Goal: Find specific page/section: Find specific page/section

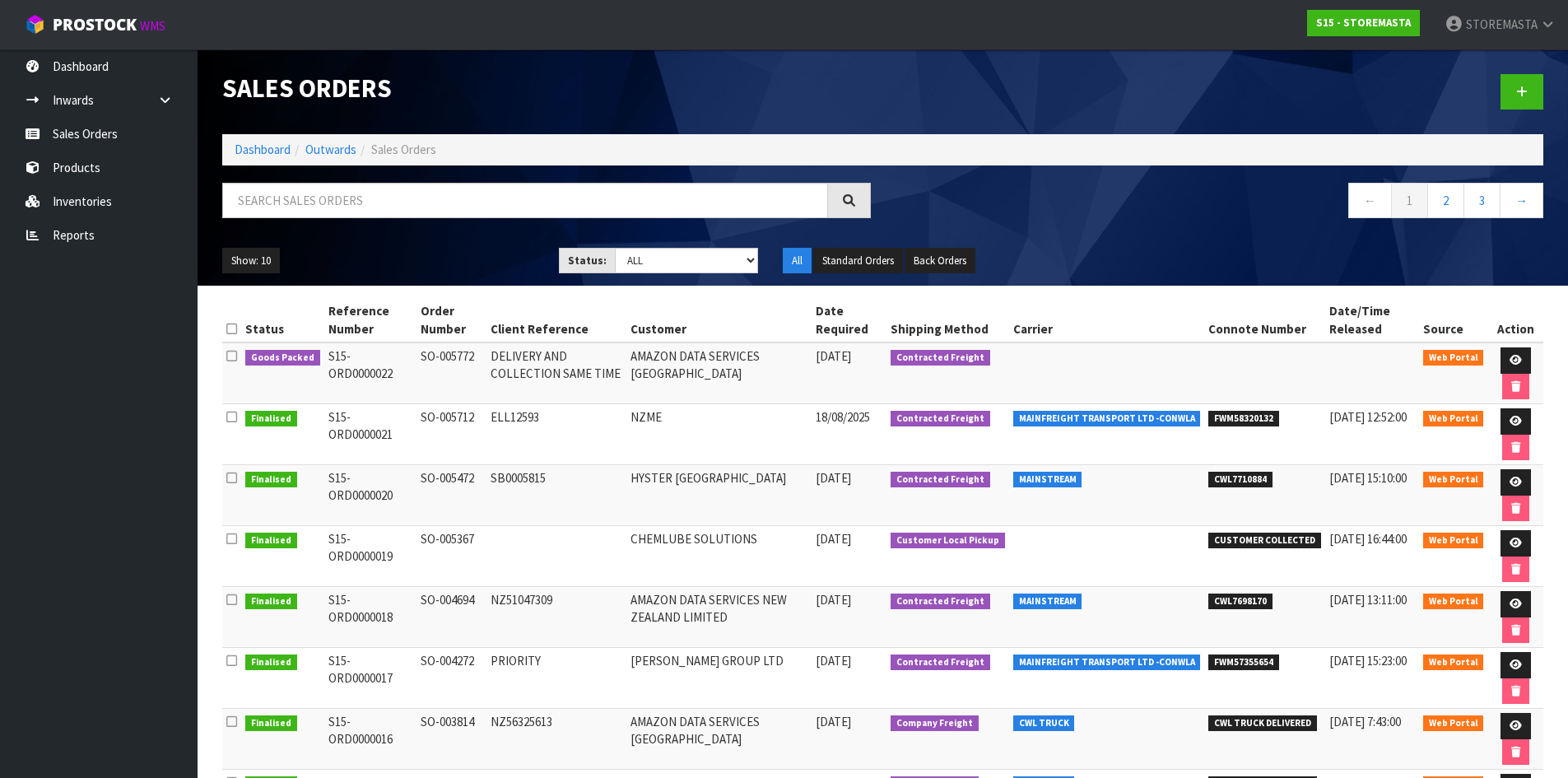
click at [292, 270] on ul "Show: 10 5 10 25 50" at bounding box center [377, 261] width 312 height 26
click at [99, 96] on link "Inwards" at bounding box center [99, 101] width 198 height 34
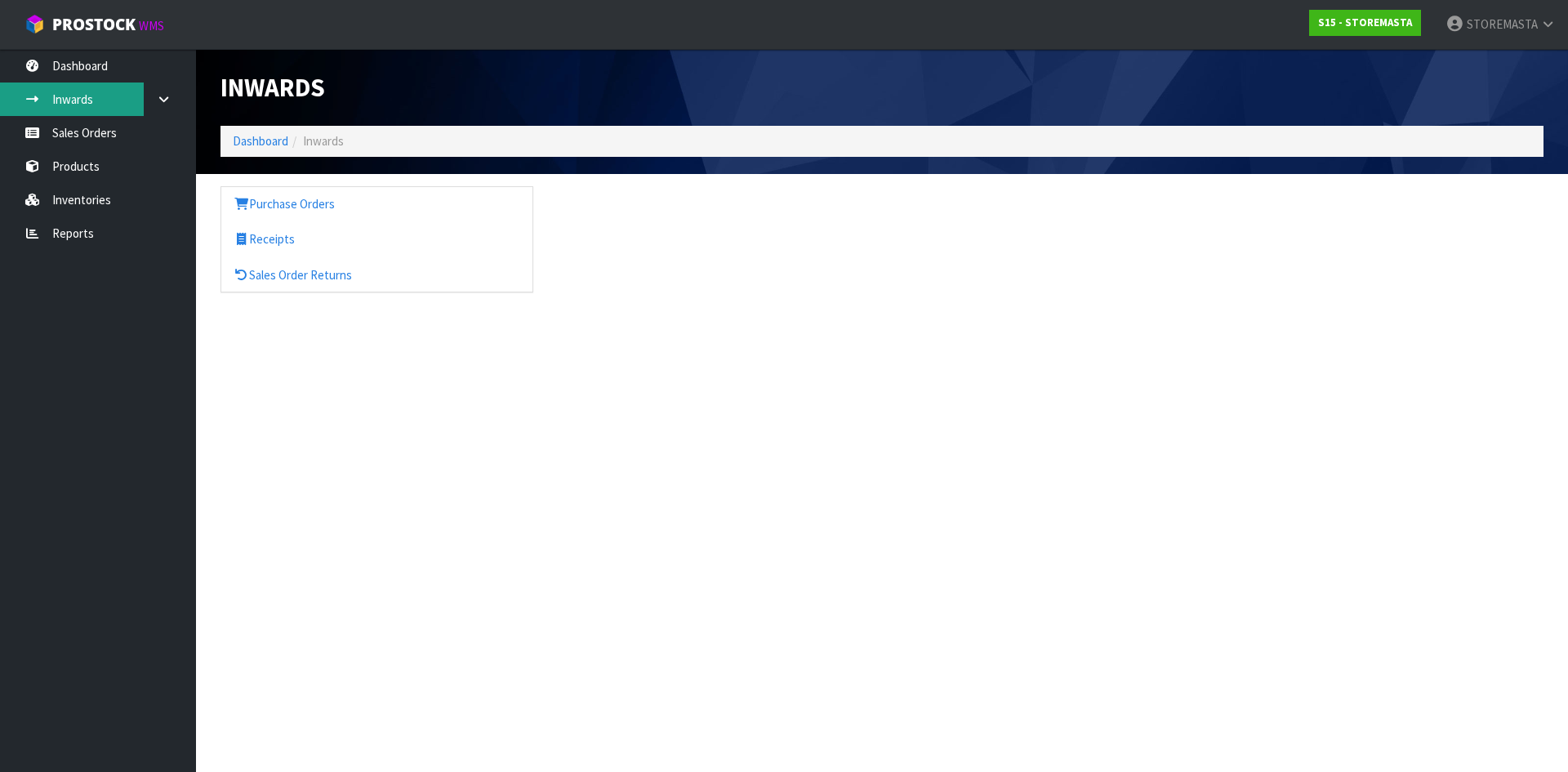
click at [69, 95] on link "Inwards" at bounding box center [98, 100] width 196 height 34
click at [241, 152] on ol "Dashboard Inwards" at bounding box center [881, 141] width 1323 height 30
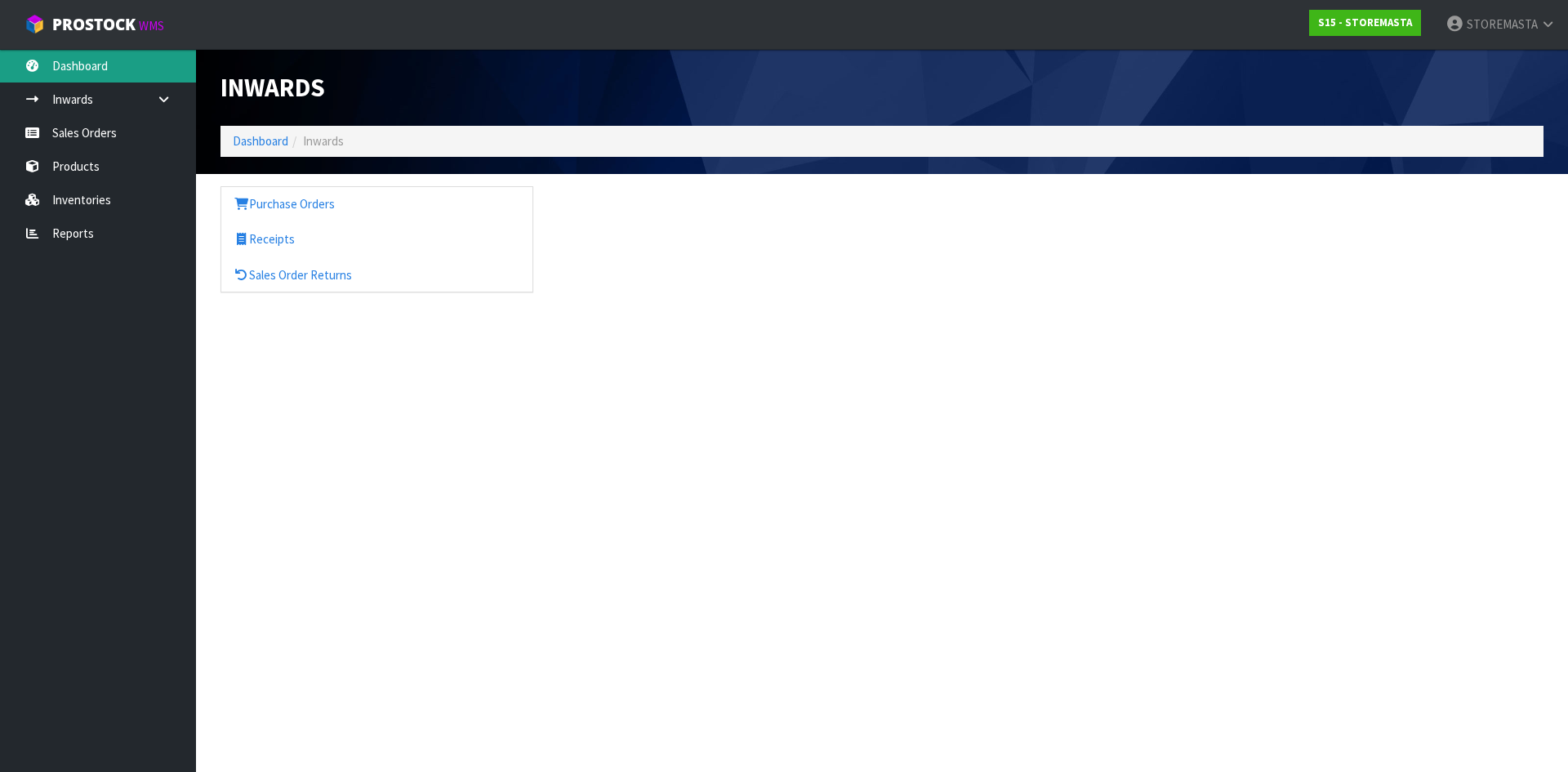
click at [88, 74] on link "Dashboard" at bounding box center [98, 66] width 196 height 34
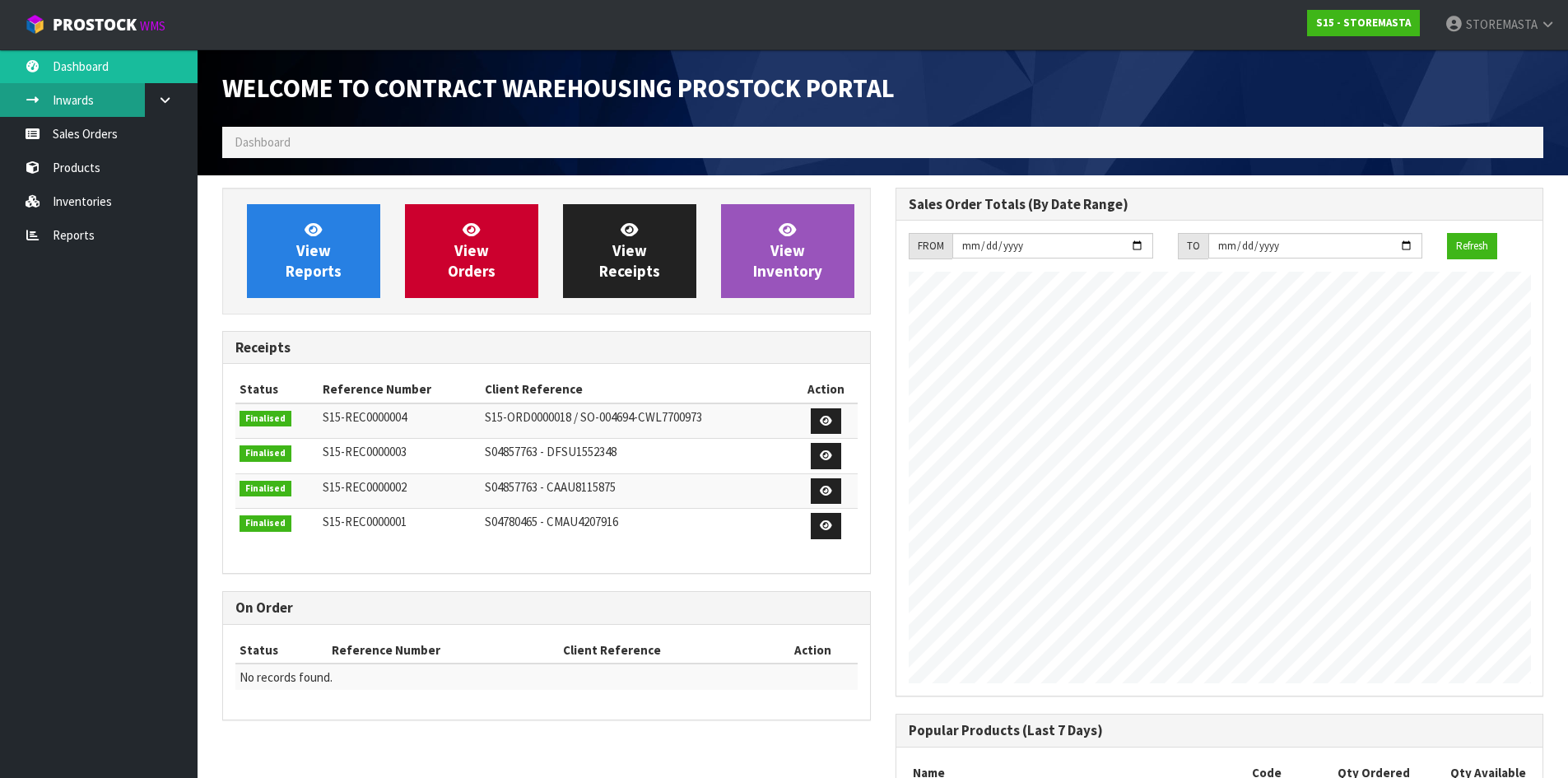
click at [96, 92] on link "Inwards" at bounding box center [99, 101] width 198 height 34
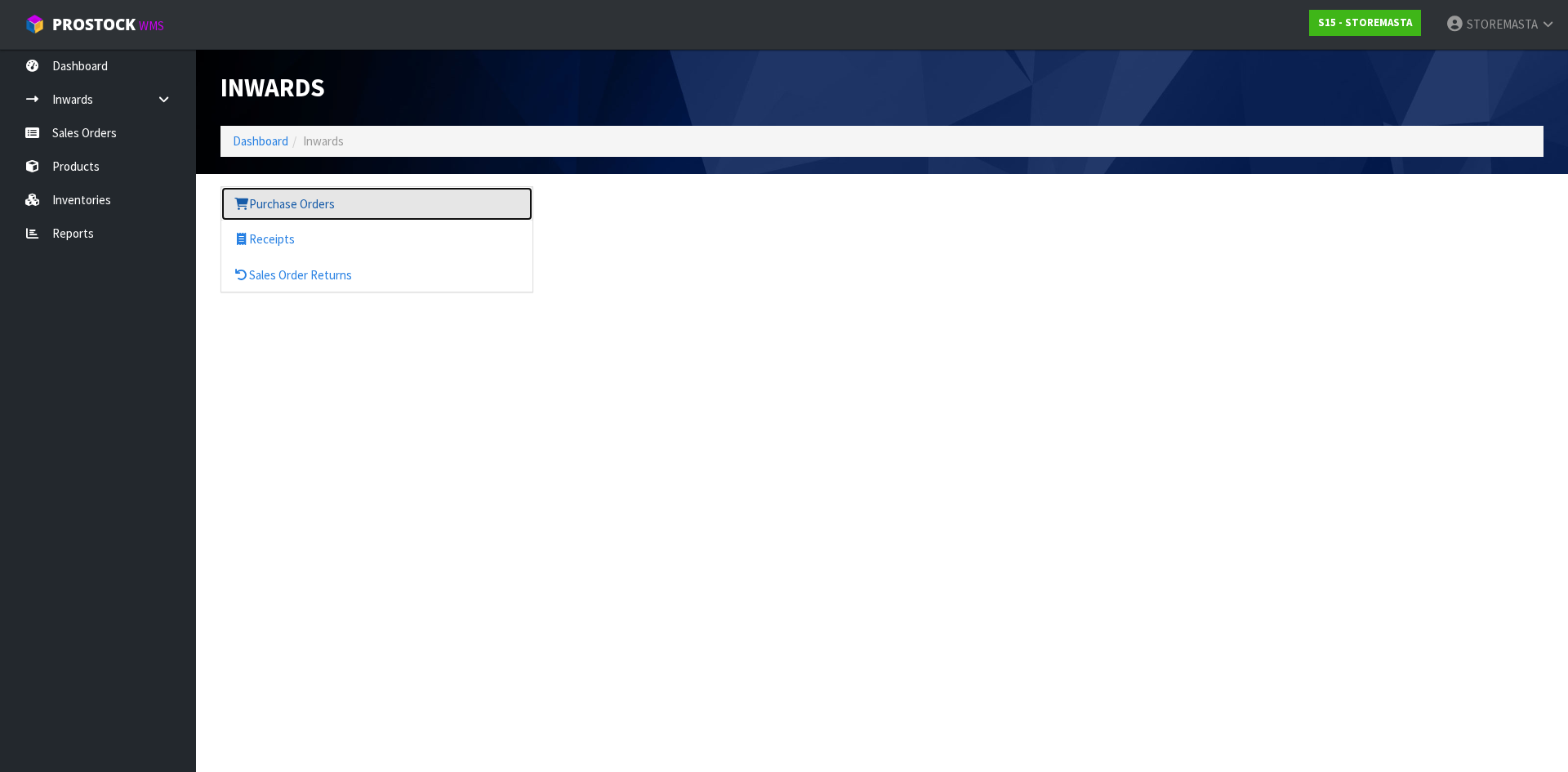
click at [339, 201] on link "Purchase Orders" at bounding box center [376, 204] width 311 height 34
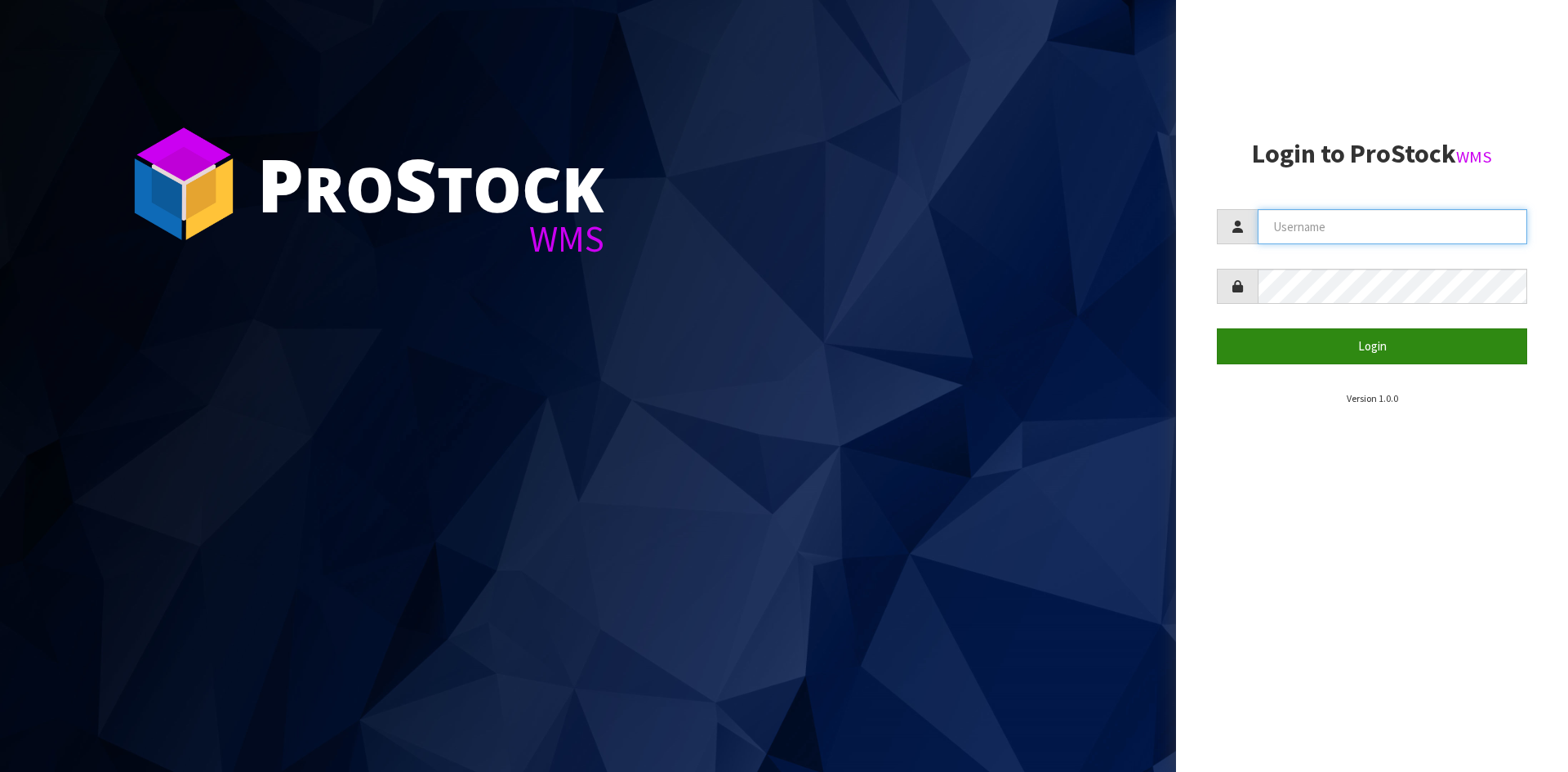
type input "STOREMASTA"
drag, startPoint x: 1254, startPoint y: 338, endPoint x: 1245, endPoint y: 348, distance: 13.5
click at [1254, 338] on button "Login" at bounding box center [1372, 345] width 310 height 35
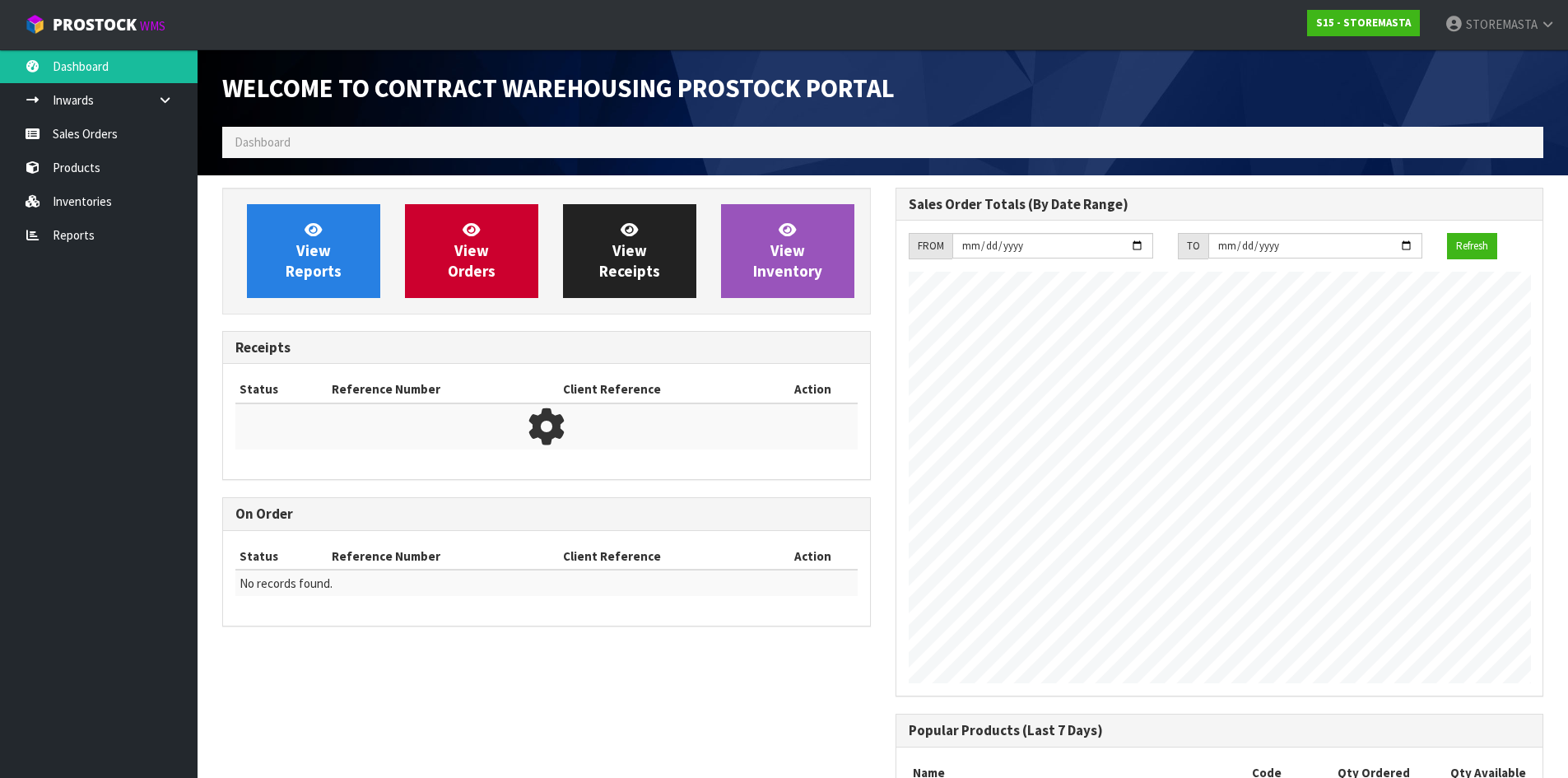
scroll to position [673, 673]
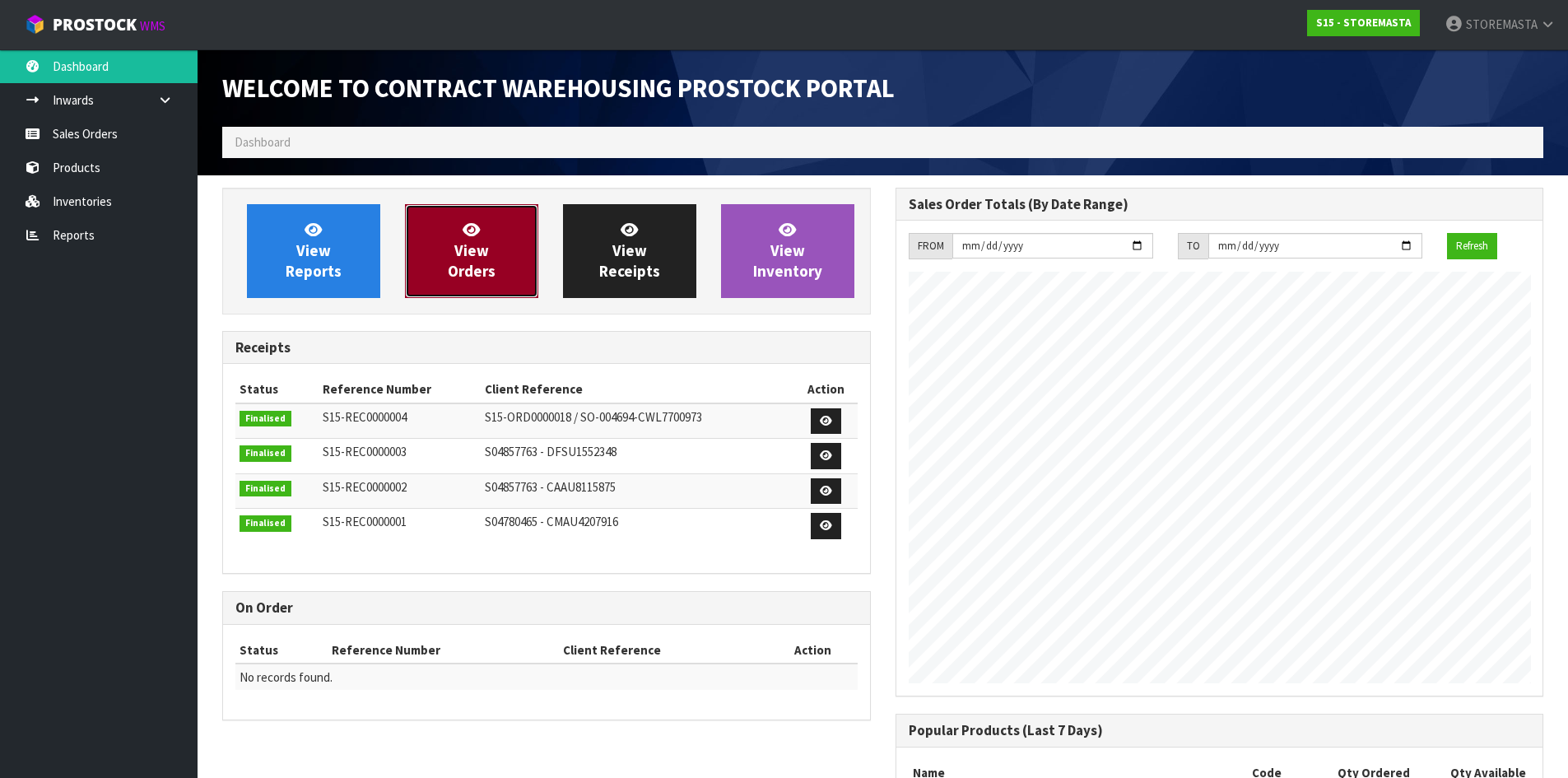
click at [455, 278] on span "View Orders" at bounding box center [471, 251] width 48 height 62
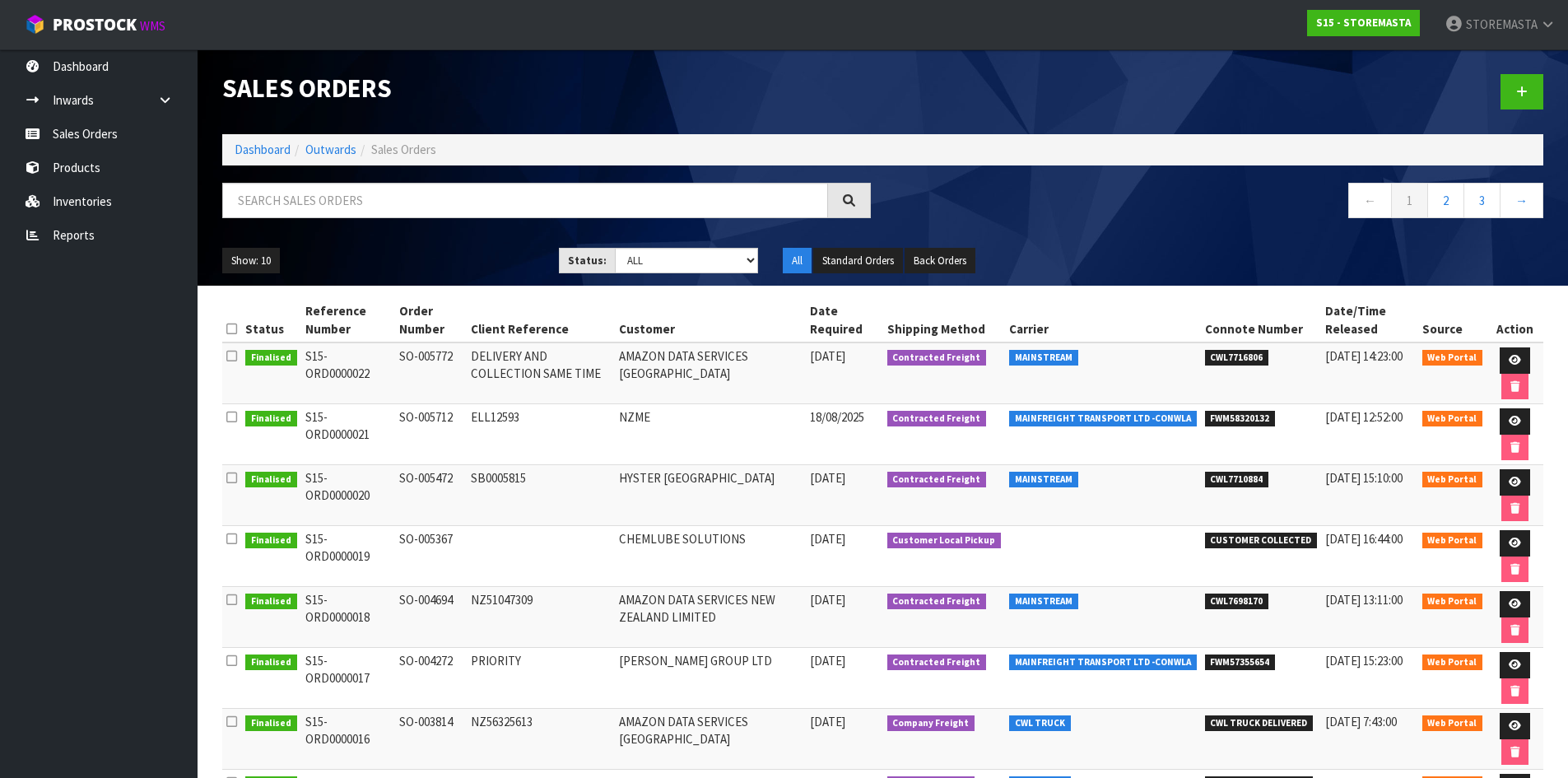
click at [1090, 252] on ul "All Standard Orders Back Orders" at bounding box center [938, 261] width 312 height 26
click at [1180, 228] on div "← 1 2 3 →" at bounding box center [1220, 208] width 674 height 53
click at [1264, 222] on nav "← 1 2 3 →" at bounding box center [1220, 202] width 648 height 40
click at [557, 399] on td "DELIVERY AND COLLECTION SAME TIME" at bounding box center [541, 373] width 147 height 62
